Goal: Navigation & Orientation: Find specific page/section

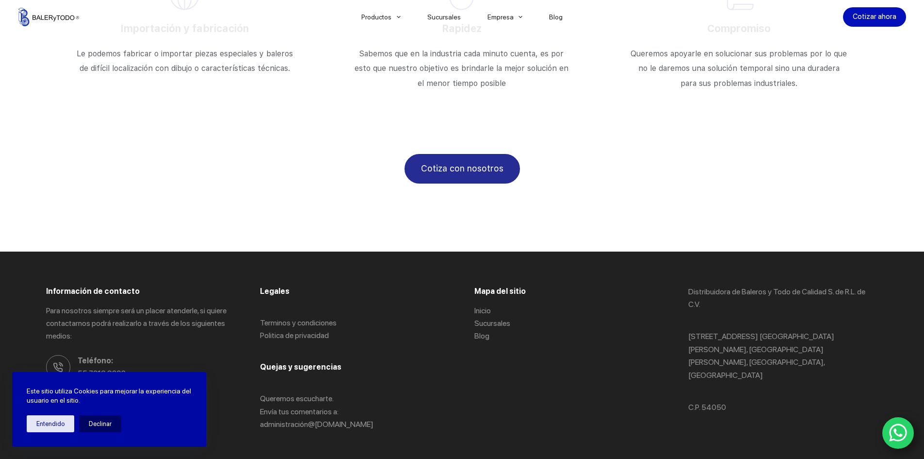
scroll to position [1690, 0]
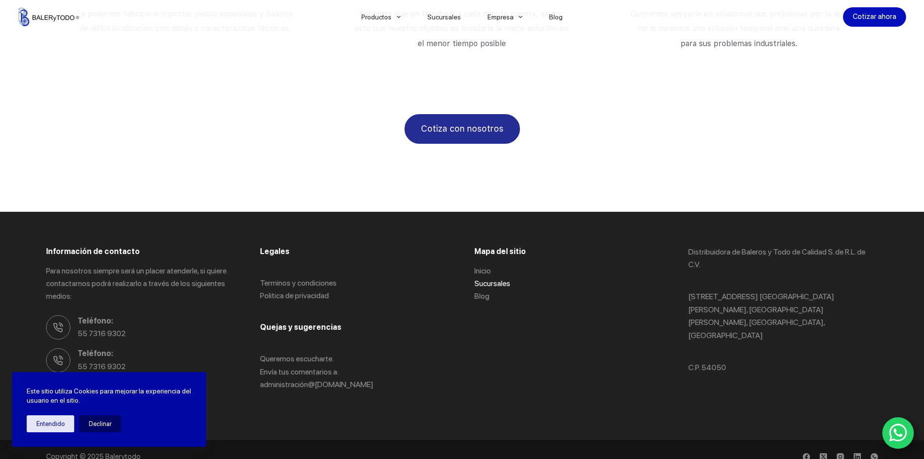
click at [488, 279] on link "Sucursales" at bounding box center [493, 283] width 36 height 9
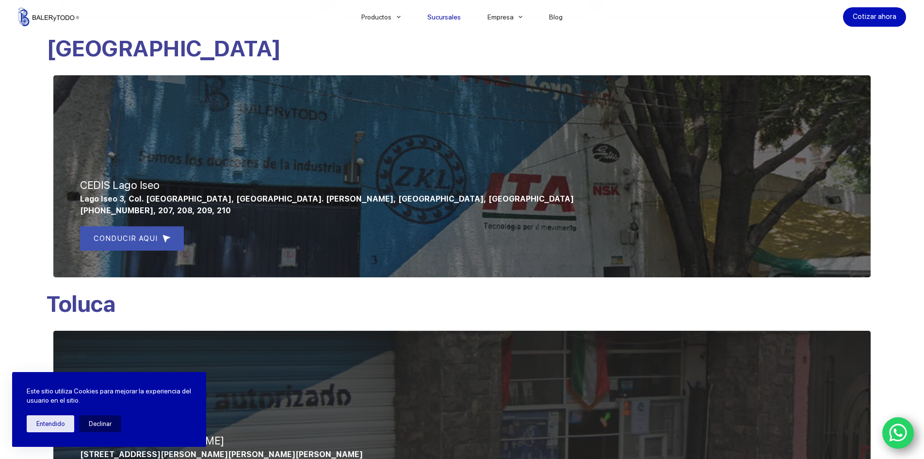
scroll to position [485, 0]
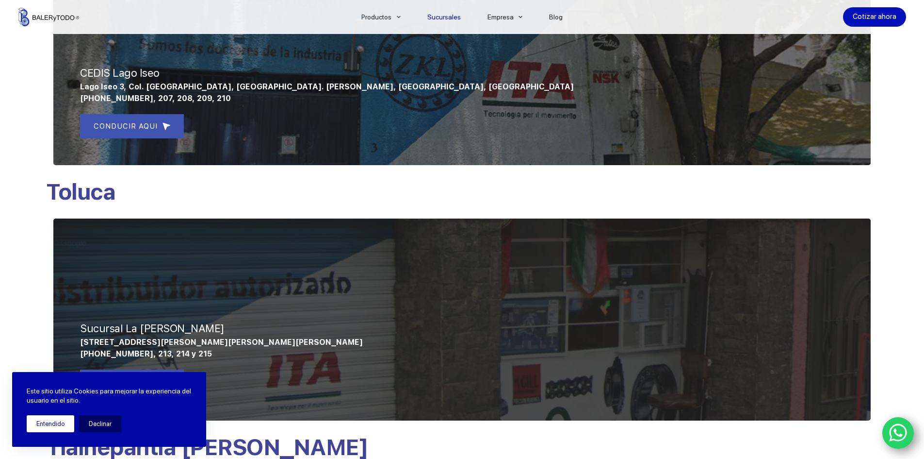
click at [48, 424] on button "Entendido" at bounding box center [51, 423] width 48 height 17
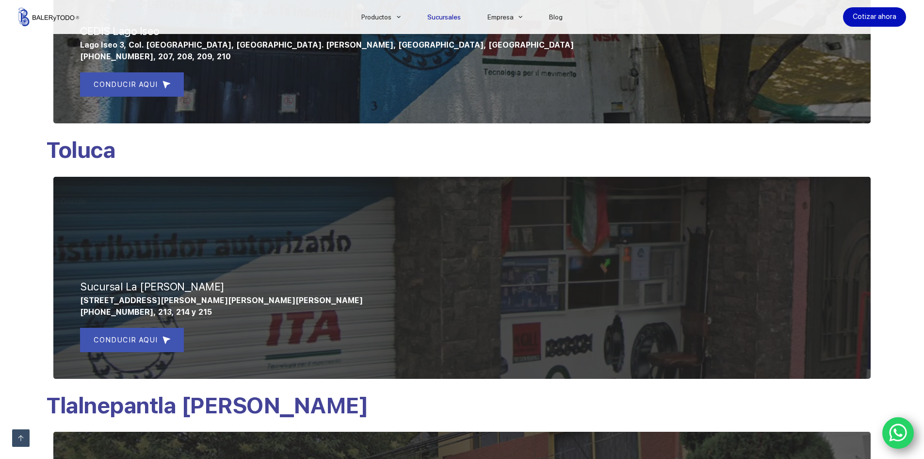
scroll to position [582, 0]
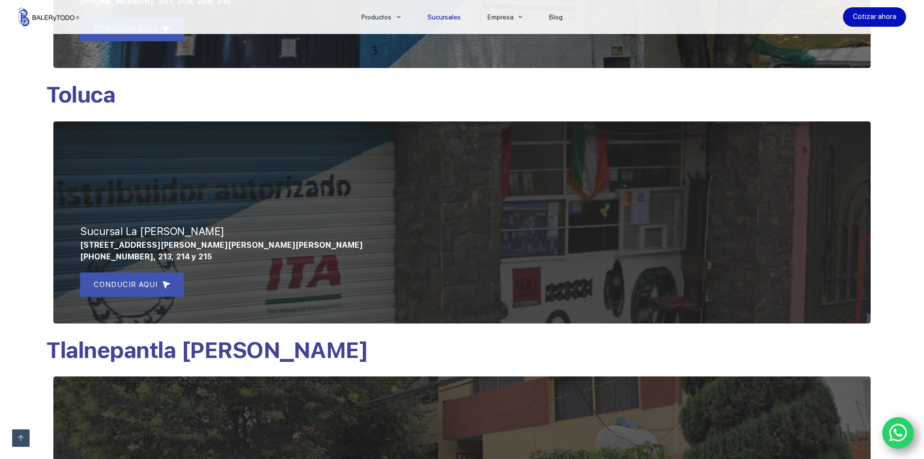
click at [516, 292] on div "CONDUCIR AQUI" at bounding box center [462, 284] width 764 height 24
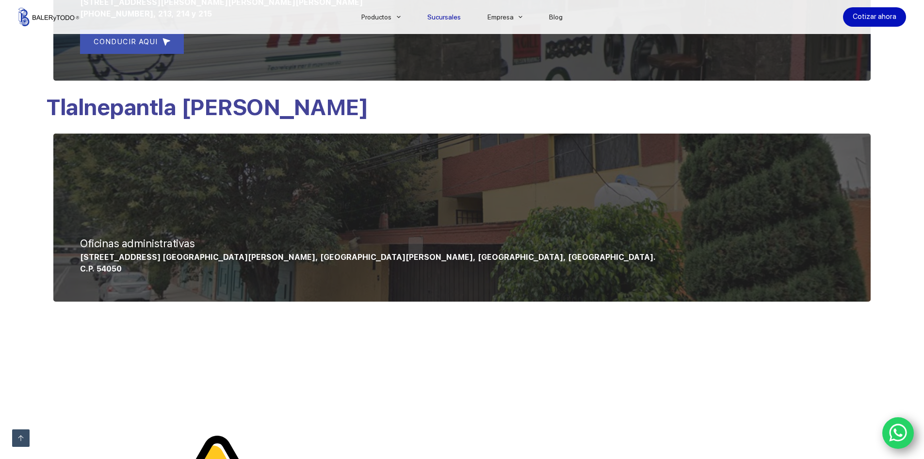
scroll to position [631, 0]
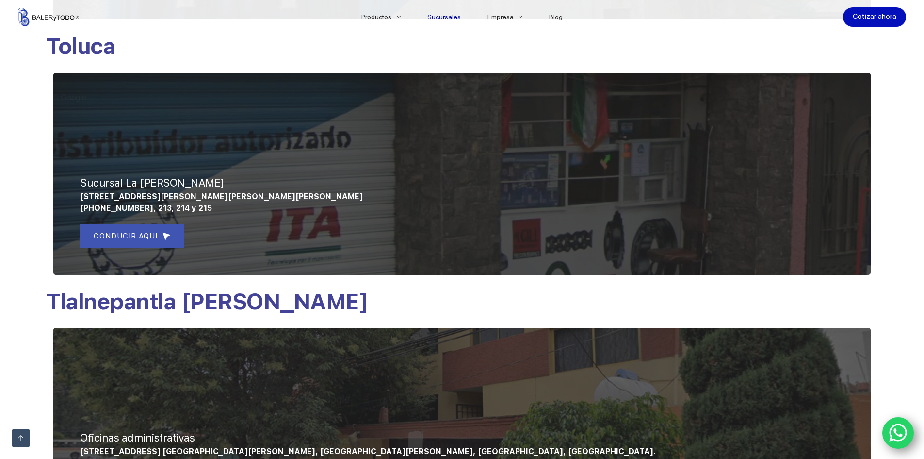
click at [629, 195] on p "Hacienda La Gavia 66, Fraccionamiento Santa Elena, San Mateo Atenco, Estado de …" at bounding box center [462, 197] width 764 height 12
click at [652, 201] on p "Hacienda La Gavia 66, Fraccionamiento Santa Elena, San Mateo Atenco, Estado de …" at bounding box center [462, 197] width 764 height 12
click at [273, 150] on div at bounding box center [462, 174] width 818 height 202
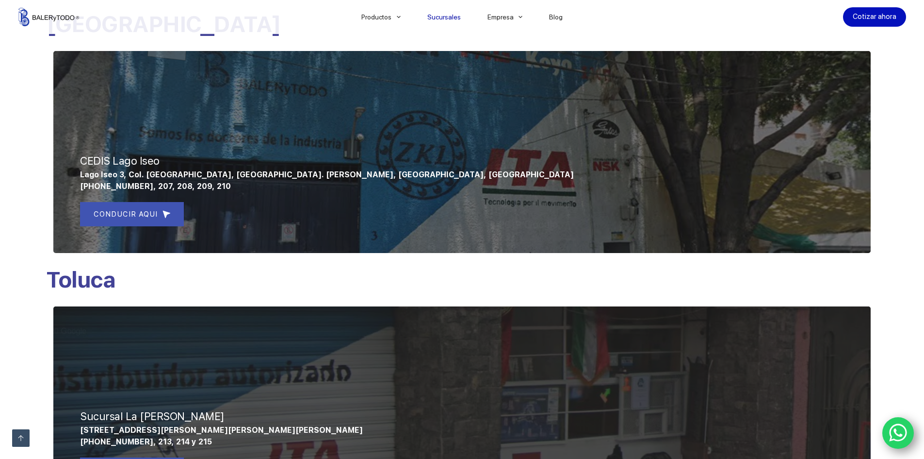
scroll to position [513, 0]
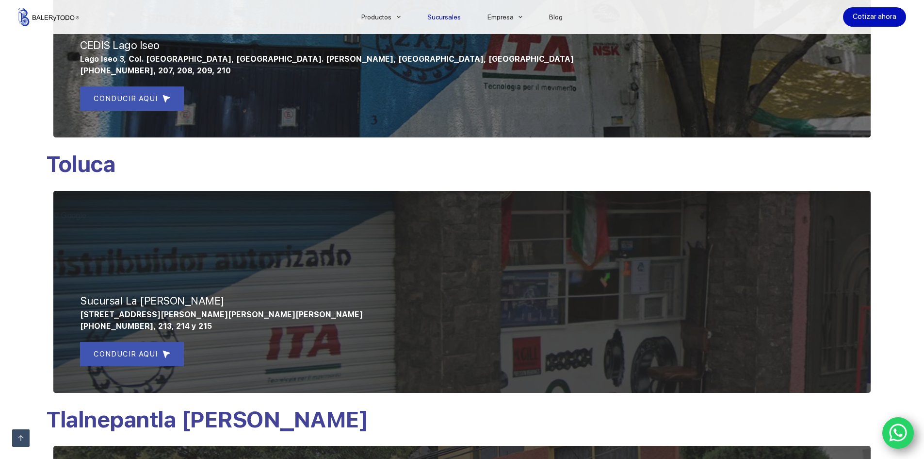
click at [438, 324] on p "722 507 0198 ext 212, 213, 214 y 215" at bounding box center [462, 326] width 764 height 12
click at [706, 299] on p "Sucursal La Gavia" at bounding box center [462, 301] width 764 height 16
click at [154, 354] on span "CONDUCIR AQUI" at bounding box center [126, 354] width 64 height 12
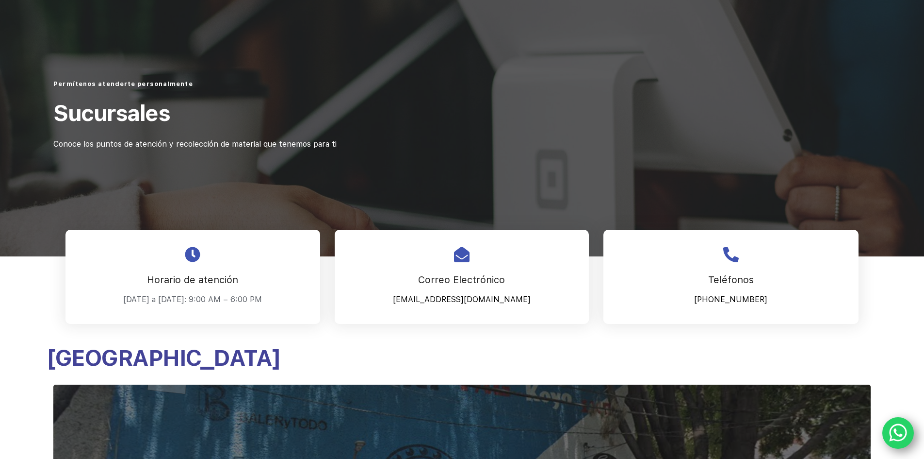
scroll to position [0, 0]
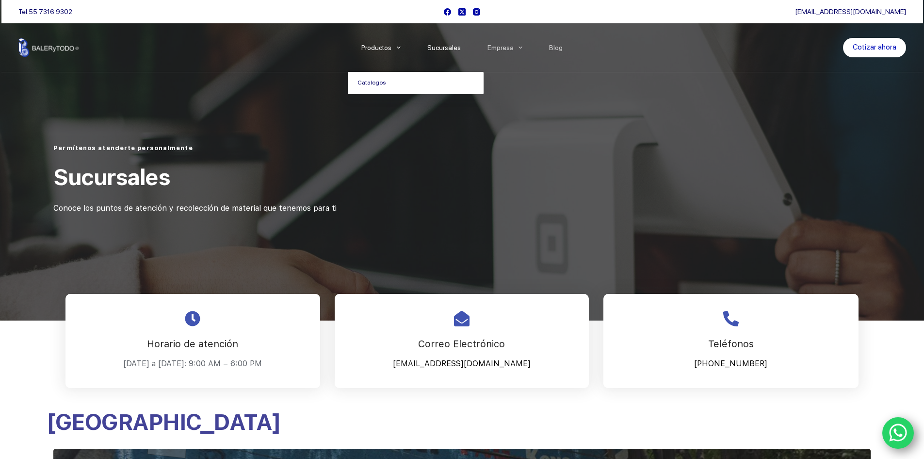
click at [378, 83] on link "Catalogos" at bounding box center [416, 83] width 136 height 22
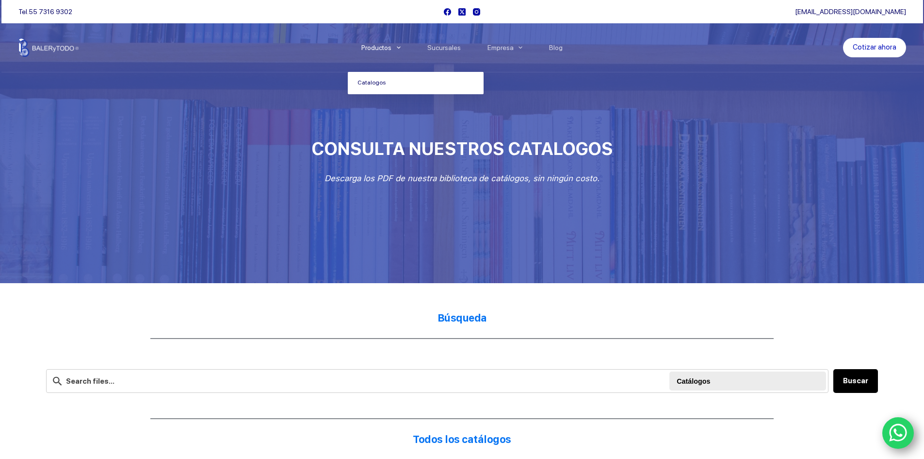
click at [377, 82] on link "Catalogos" at bounding box center [416, 83] width 136 height 22
drag, startPoint x: 553, startPoint y: 236, endPoint x: 552, endPoint y: 231, distance: 5.4
click at [553, 233] on div at bounding box center [462, 141] width 924 height 283
